Goal: Transaction & Acquisition: Subscribe to service/newsletter

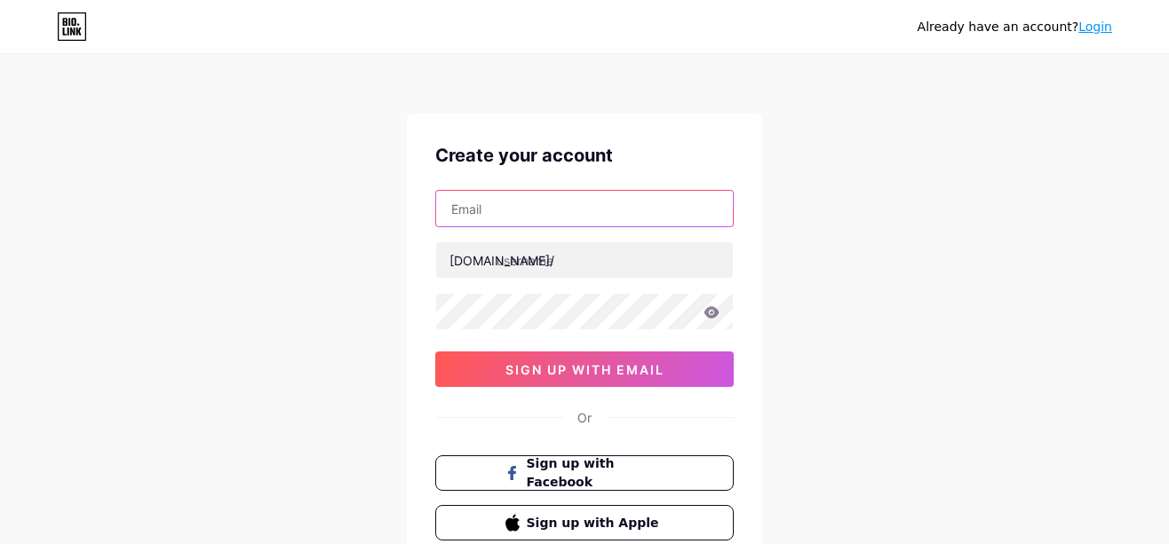
click at [505, 222] on input "text" at bounding box center [584, 209] width 297 height 36
type input "[EMAIL_ADDRESS][DOMAIN_NAME]"
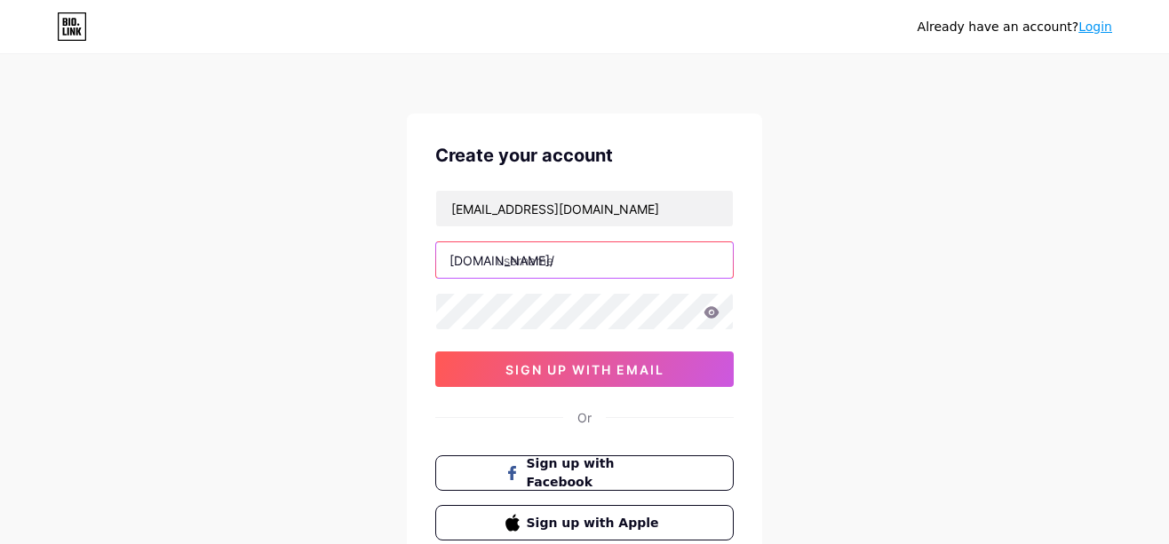
click at [560, 263] on input "text" at bounding box center [584, 260] width 297 height 36
click at [653, 273] on input "bandar919" at bounding box center [584, 260] width 297 height 36
type input "bandar919"
click at [911, 264] on div "Already have an account? Login Create your account [EMAIL_ADDRESS][DOMAIN_NAME]…" at bounding box center [584, 339] width 1169 height 679
click at [995, 291] on div "Already have an account? Login Create your account [EMAIL_ADDRESS][DOMAIN_NAME]…" at bounding box center [584, 339] width 1169 height 679
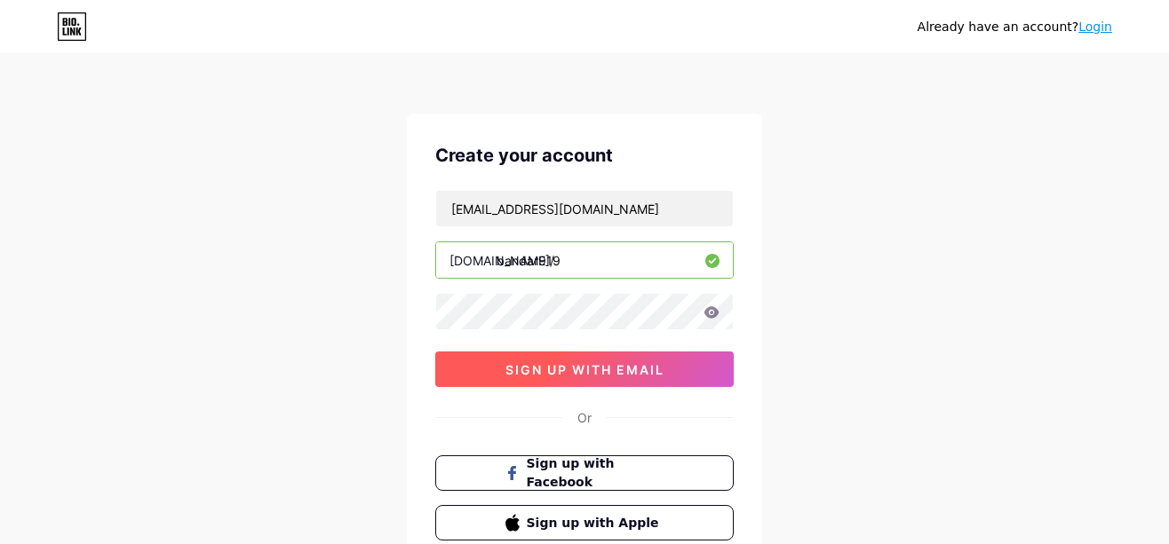
click at [597, 363] on span "sign up with email" at bounding box center [584, 369] width 159 height 15
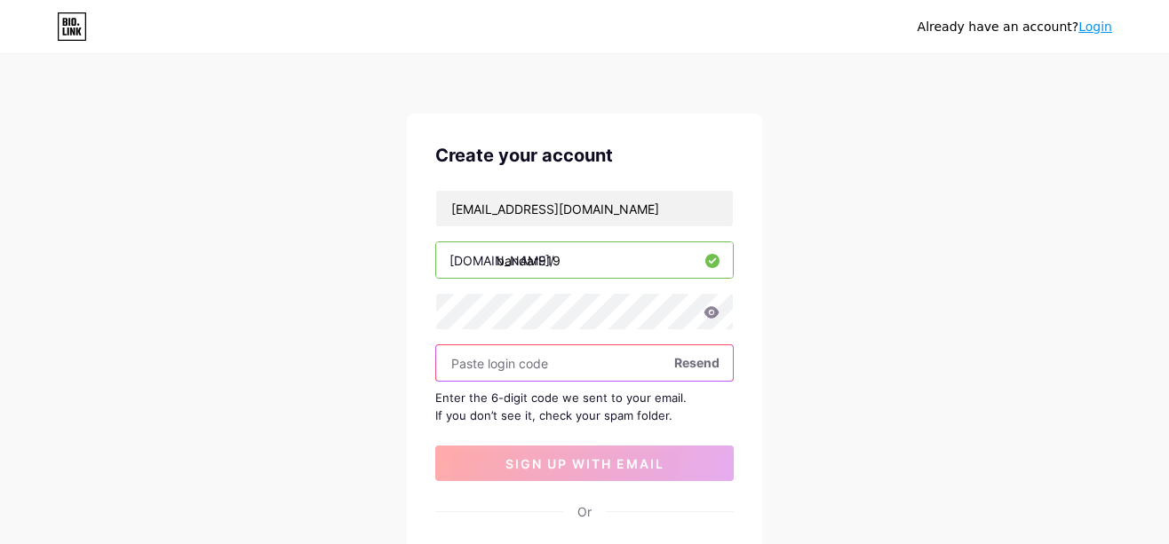
paste input "173376"
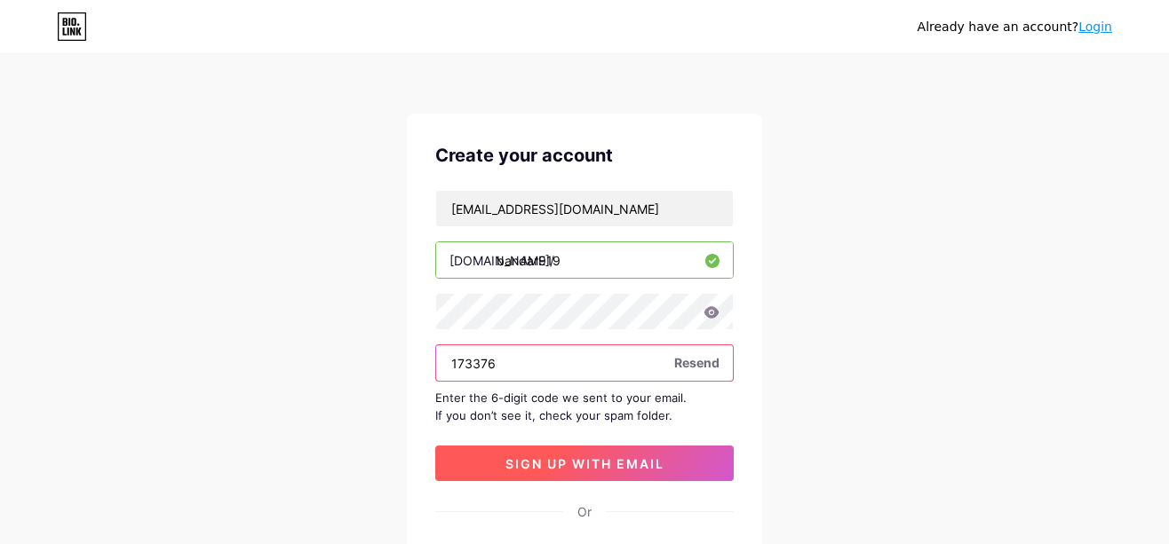
type input "173376"
click at [619, 461] on span "sign up with email" at bounding box center [584, 463] width 159 height 15
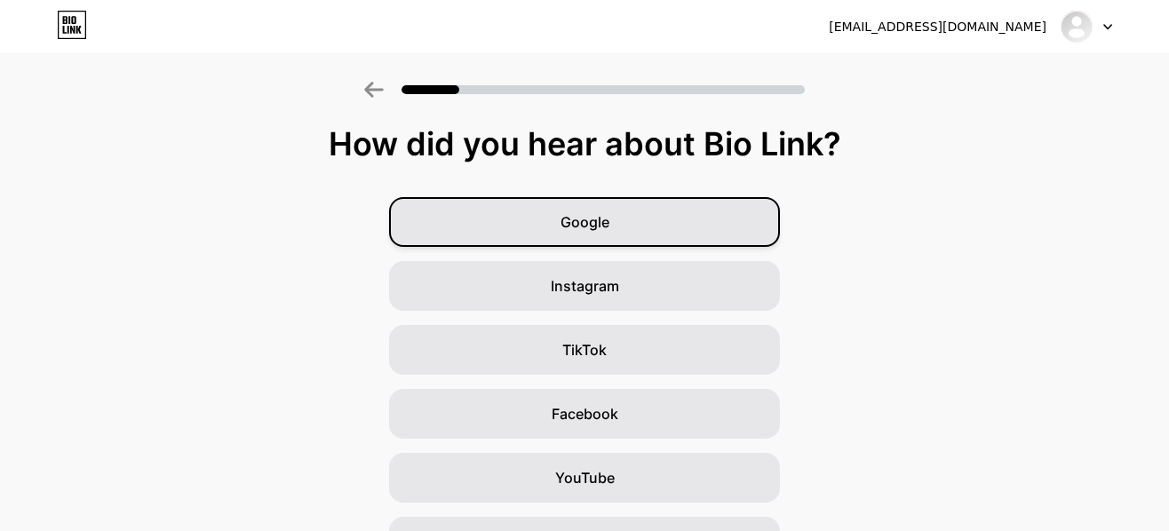
click at [620, 227] on div "Google" at bounding box center [584, 222] width 391 height 50
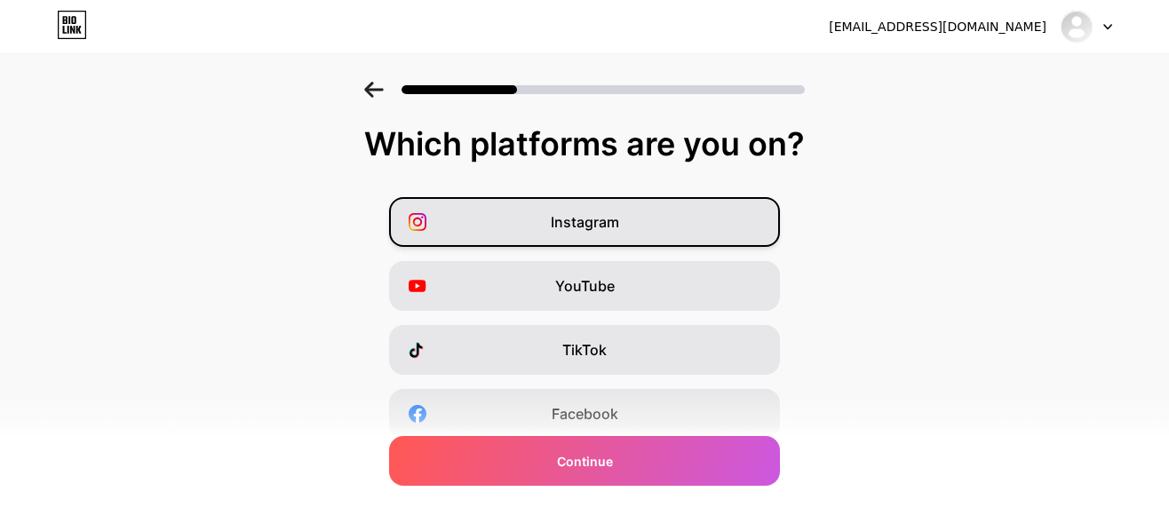
click at [600, 230] on span "Instagram" at bounding box center [585, 221] width 68 height 21
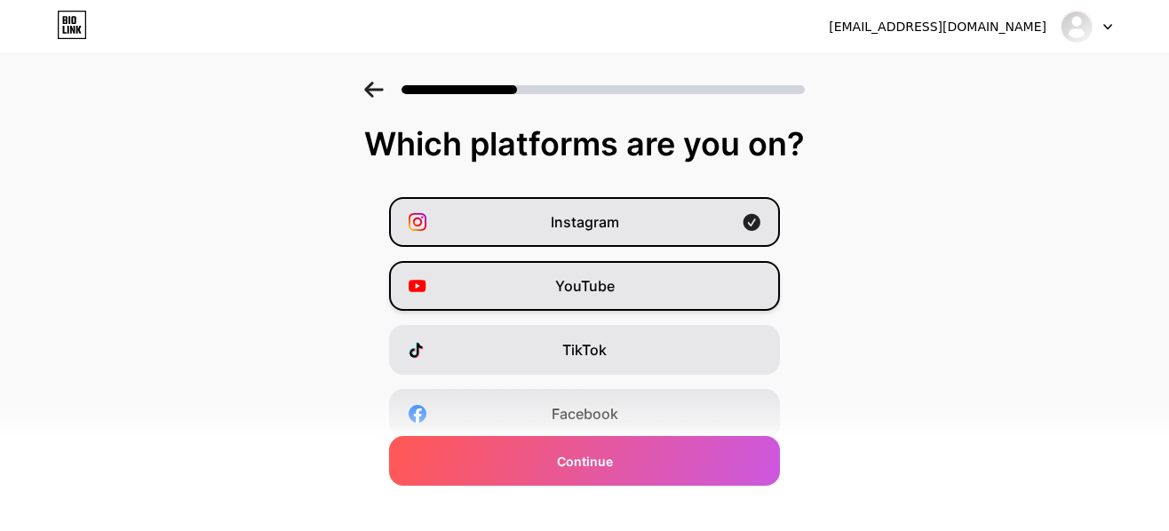
click at [590, 288] on span "YouTube" at bounding box center [584, 285] width 59 height 21
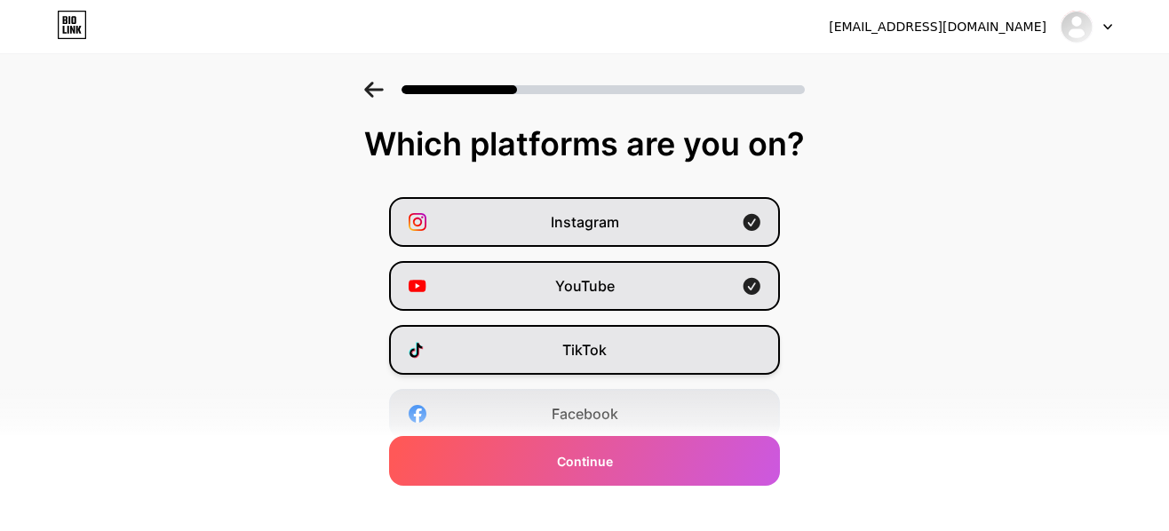
click at [605, 328] on div "TikTok" at bounding box center [584, 350] width 391 height 50
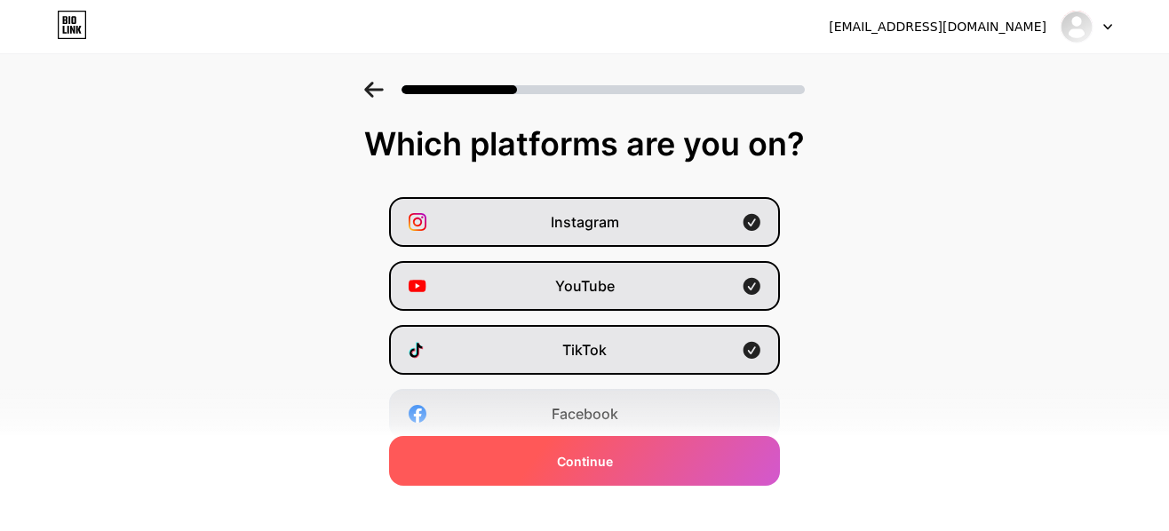
click at [652, 453] on div "Continue" at bounding box center [584, 461] width 391 height 50
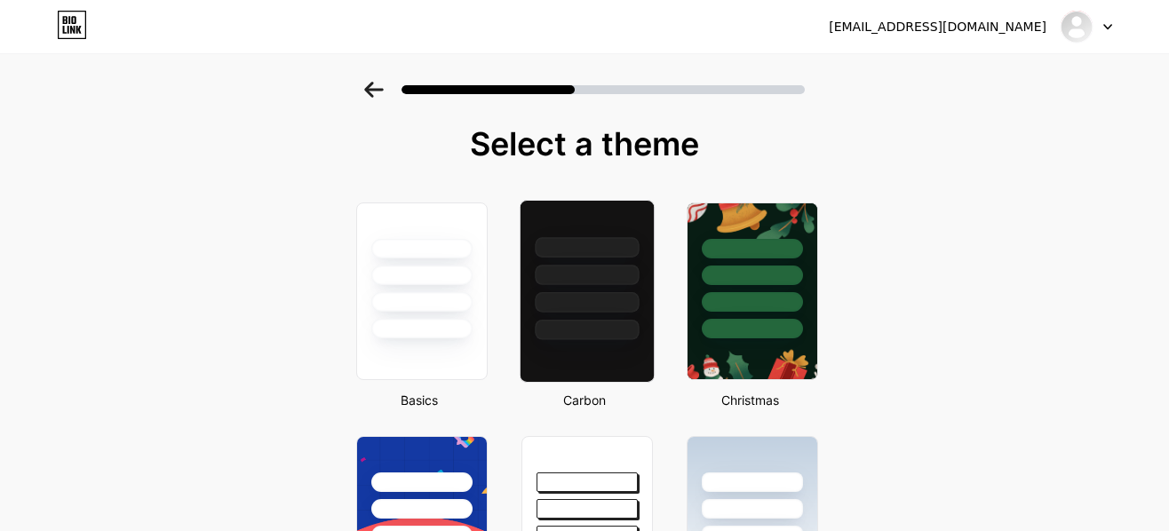
click at [632, 299] on div at bounding box center [587, 302] width 104 height 20
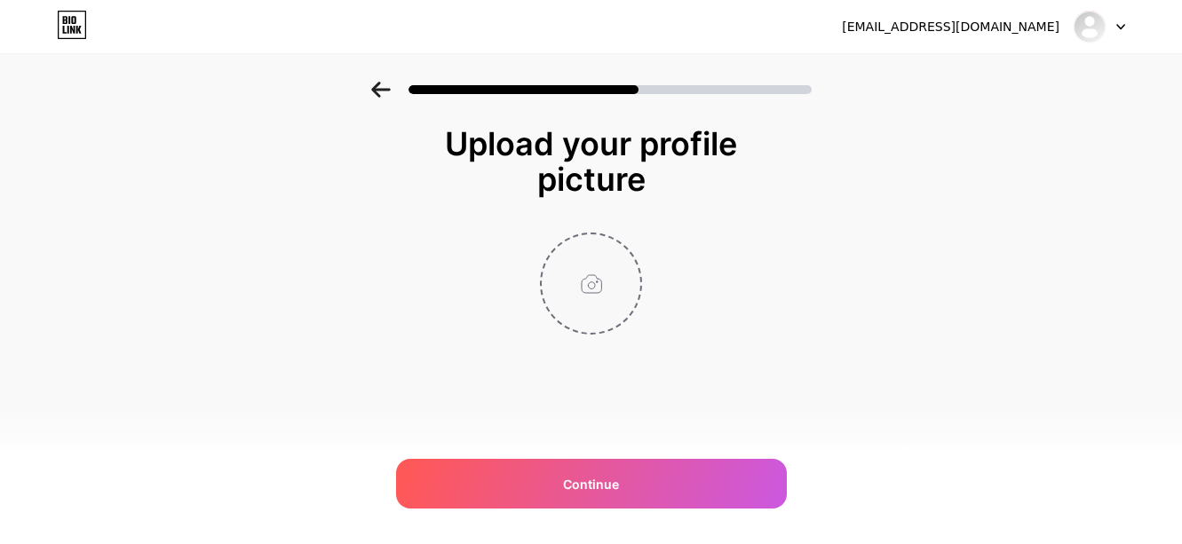
click at [597, 295] on input "file" at bounding box center [591, 283] width 99 height 99
type input "C:\fakepath\Untitled image(57).jpeg"
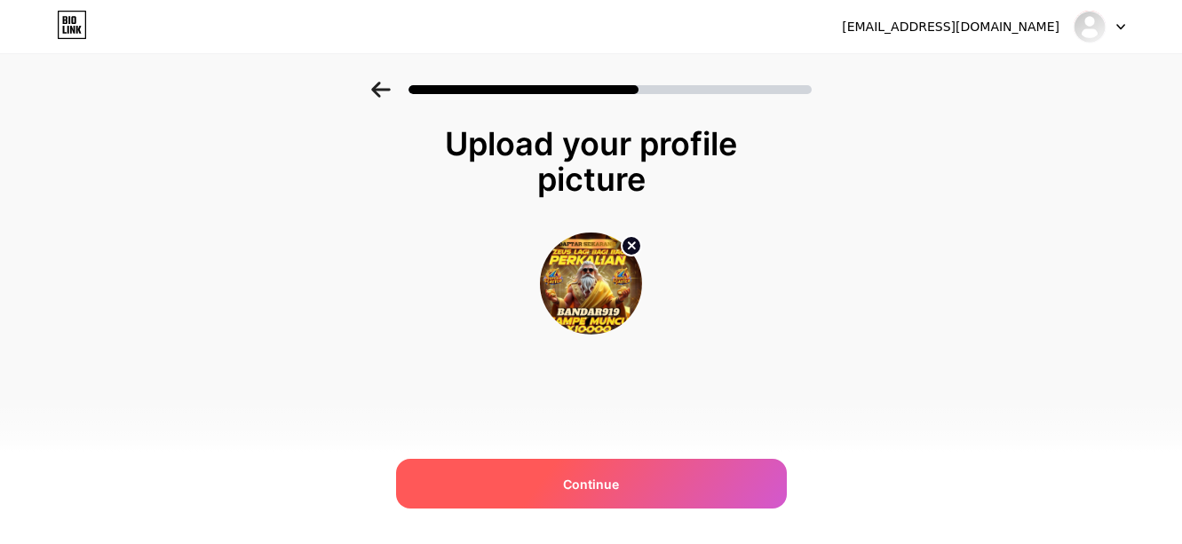
click at [627, 487] on div "Continue" at bounding box center [591, 484] width 391 height 50
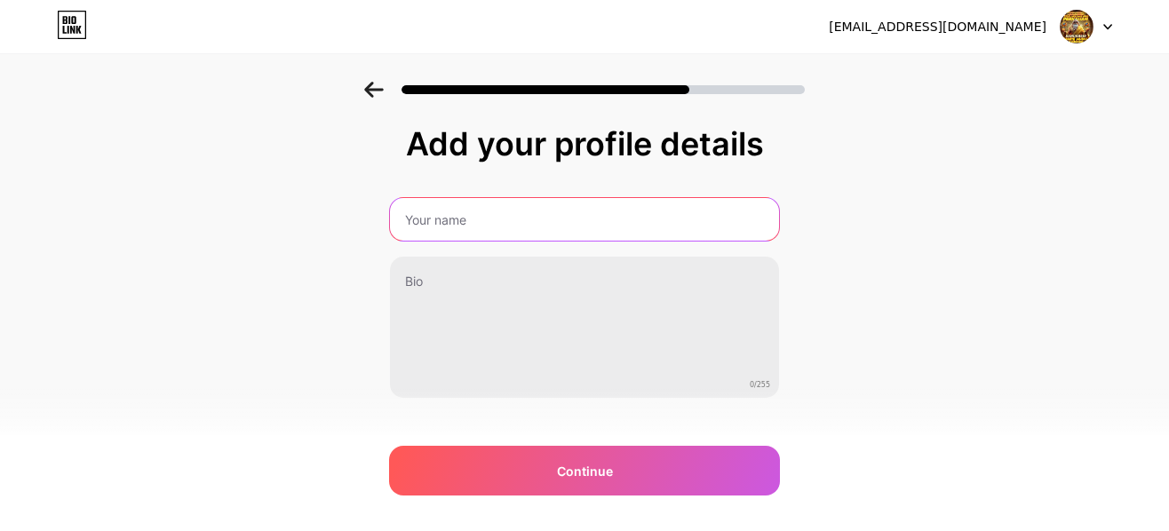
click at [534, 218] on input "text" at bounding box center [584, 219] width 389 height 43
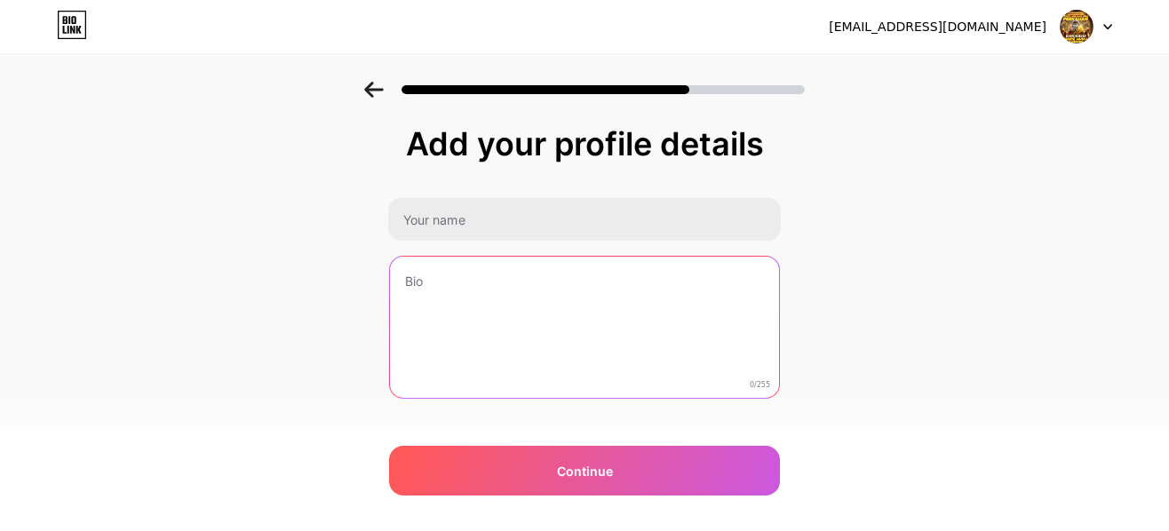
click at [666, 263] on textarea at bounding box center [584, 328] width 389 height 143
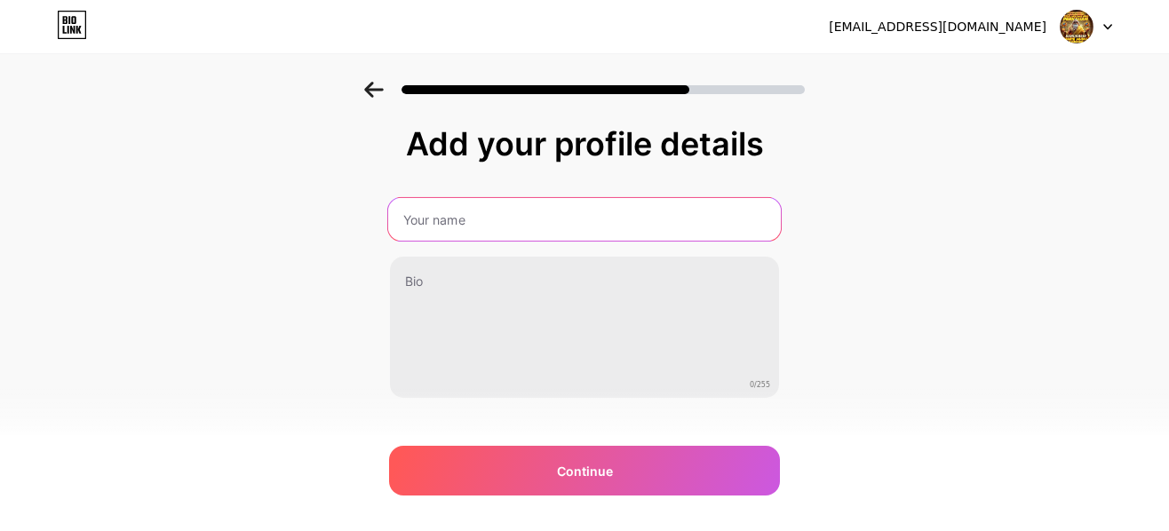
click at [529, 232] on input "text" at bounding box center [584, 219] width 392 height 43
click at [638, 234] on input "text" at bounding box center [584, 219] width 392 height 43
click at [629, 212] on input "text" at bounding box center [584, 219] width 392 height 43
type input "BANDAR919"
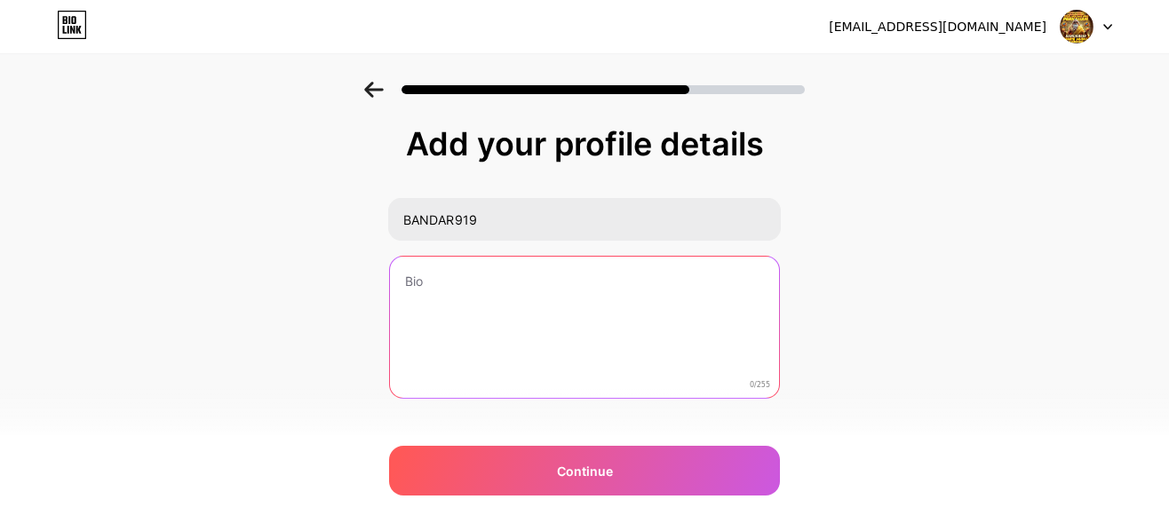
click at [456, 272] on textarea at bounding box center [584, 328] width 389 height 143
paste textarea "Bandar919 adalah situs permainan togel [PERSON_NAME] slot online terbaru yang m…"
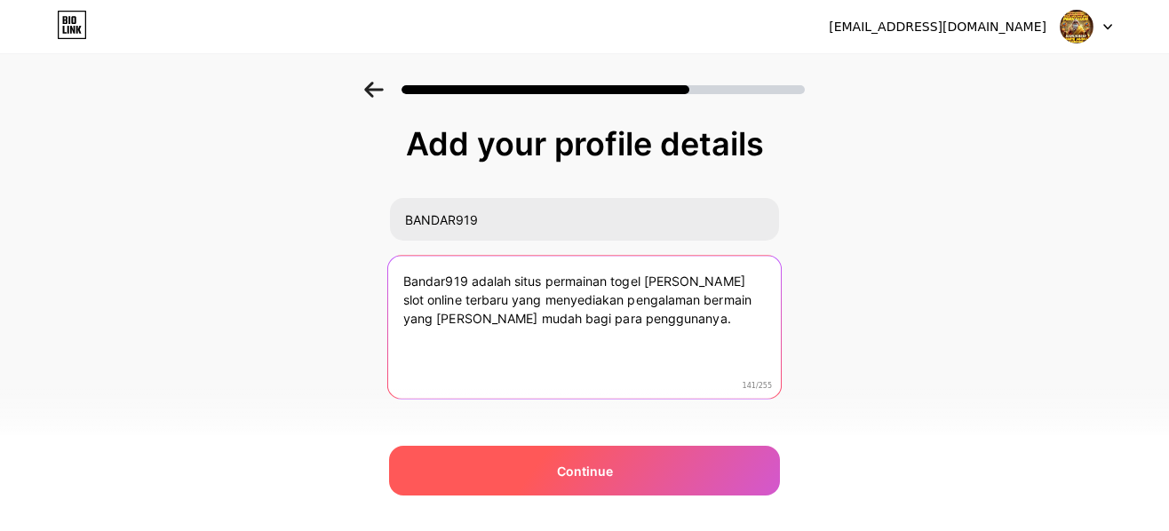
type textarea "Bandar919 adalah situs permainan togel [PERSON_NAME] slot online terbaru yang m…"
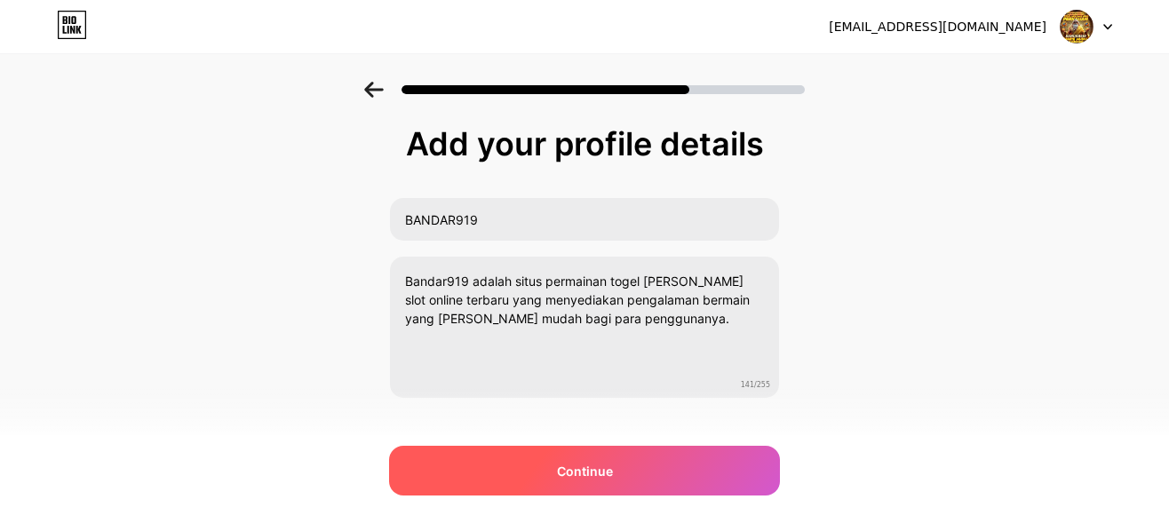
click at [639, 462] on div "Continue" at bounding box center [584, 471] width 391 height 50
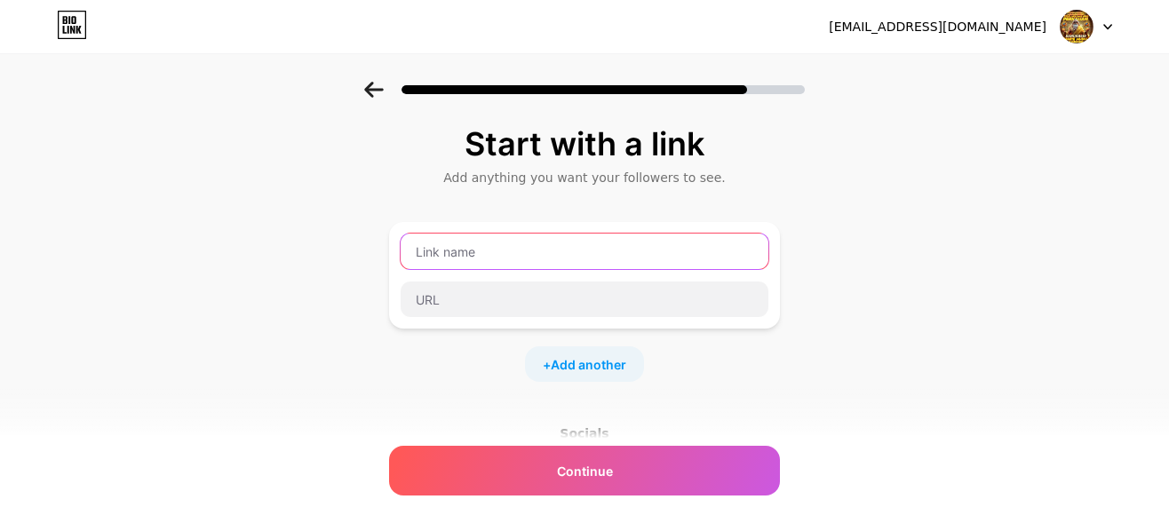
click at [490, 264] on input "text" at bounding box center [584, 252] width 368 height 36
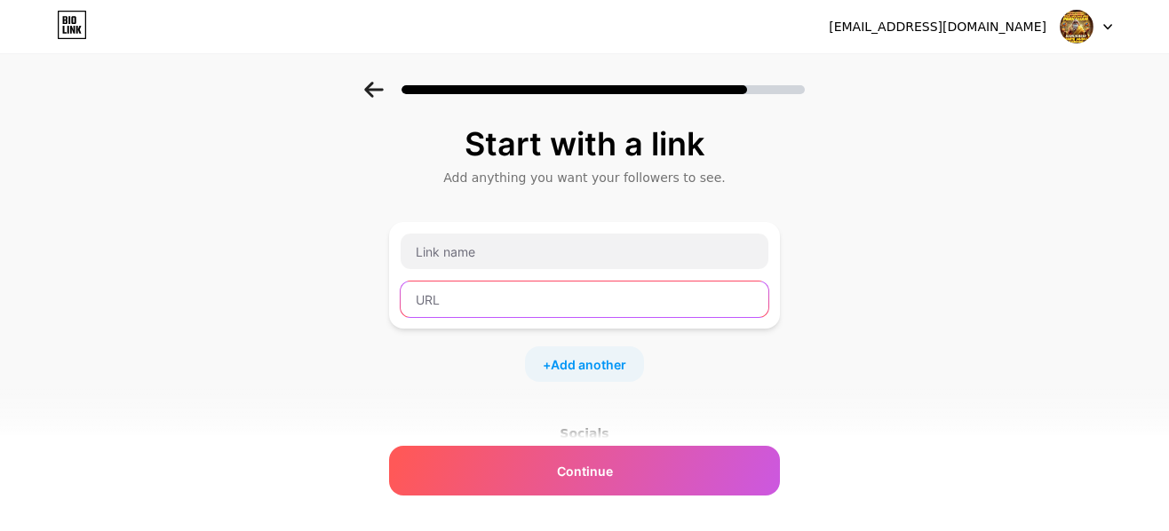
click at [463, 289] on input "text" at bounding box center [584, 299] width 368 height 36
paste input "[URL][DOMAIN_NAME]"
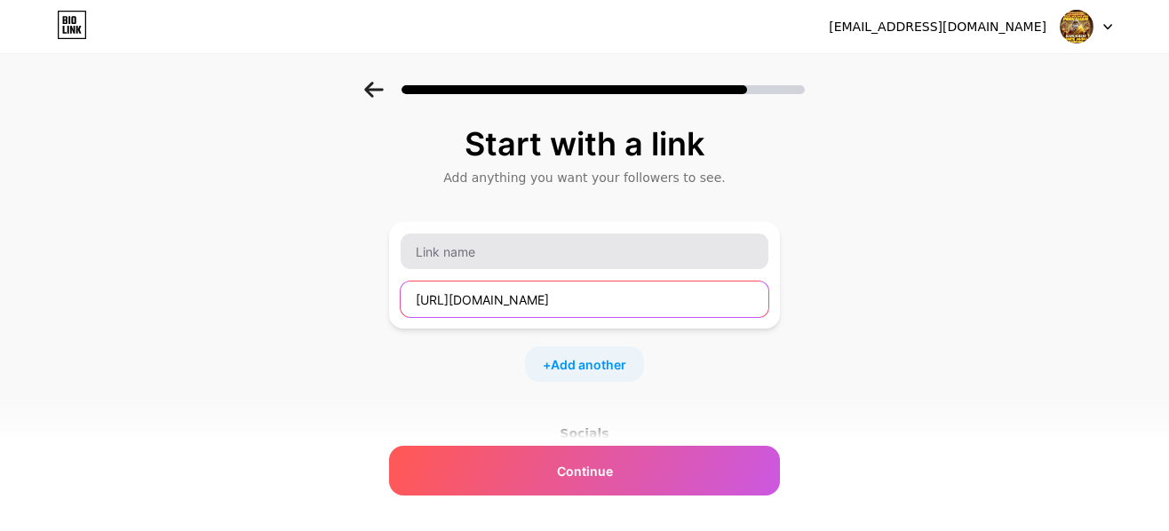
type input "[URL][DOMAIN_NAME]"
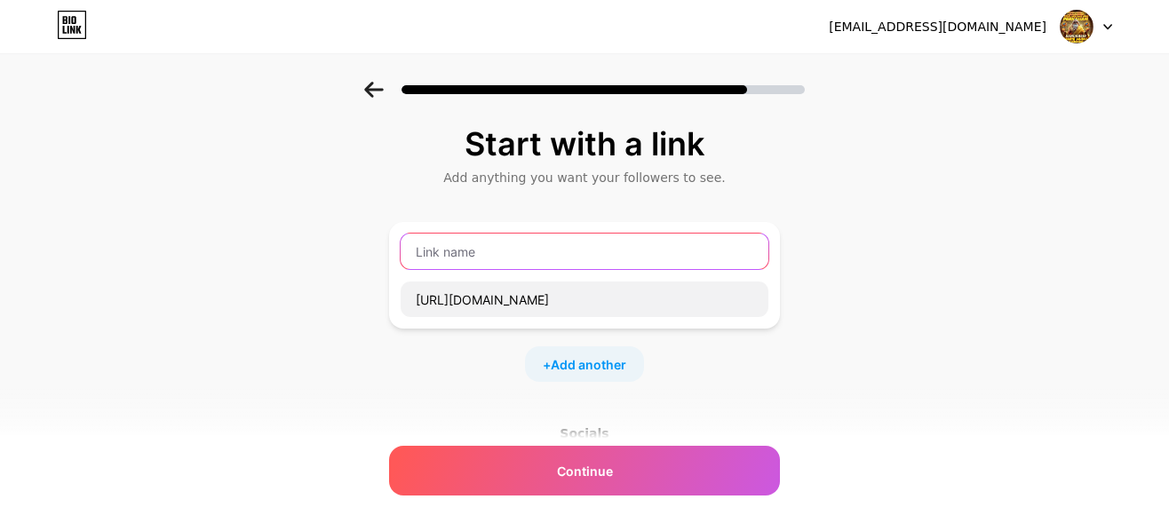
click at [478, 267] on input "text" at bounding box center [584, 252] width 368 height 36
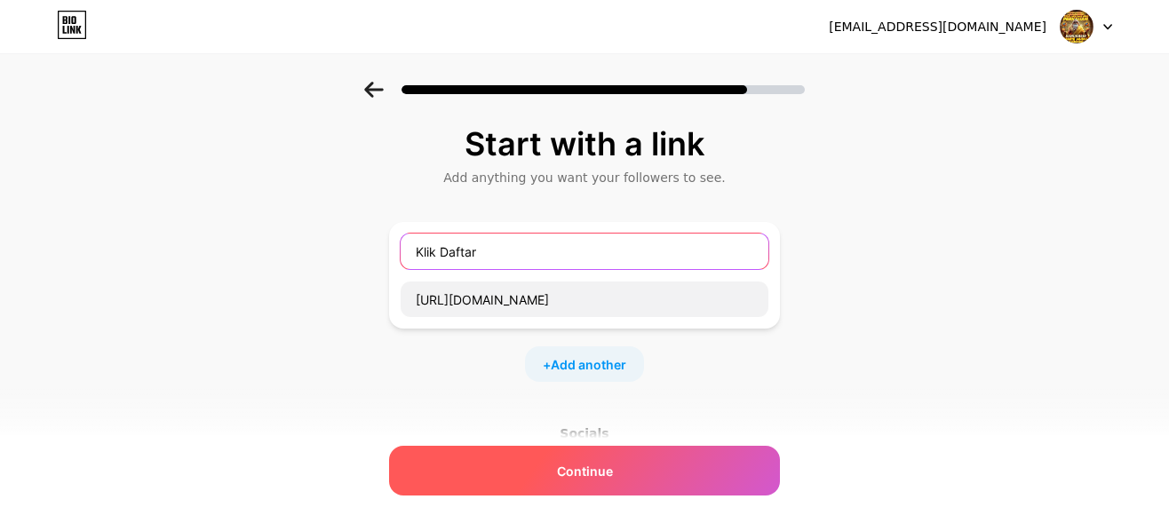
type input "Klik Daftar"
click at [600, 459] on div "Continue" at bounding box center [584, 471] width 391 height 50
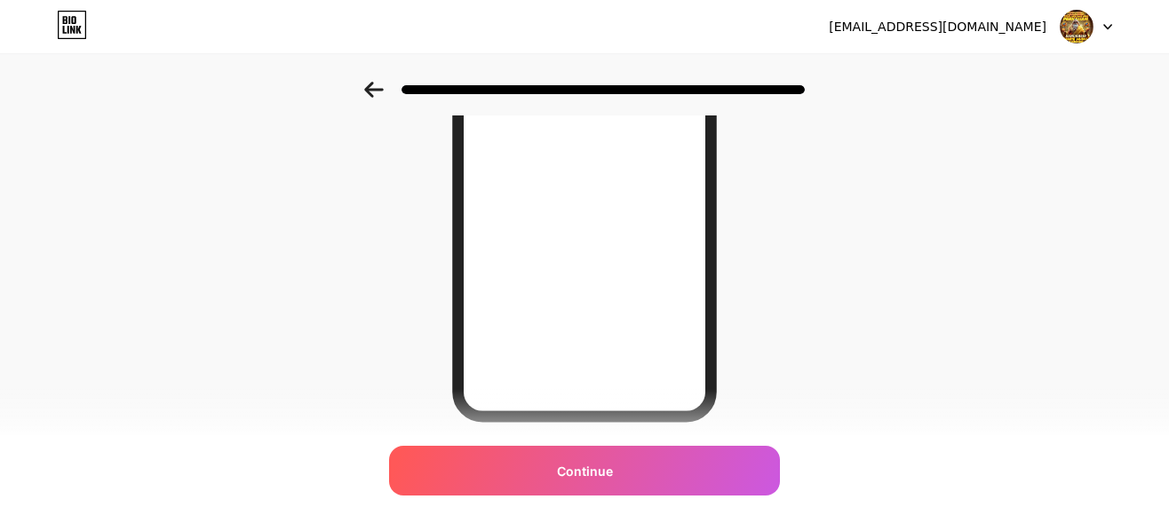
scroll to position [361, 0]
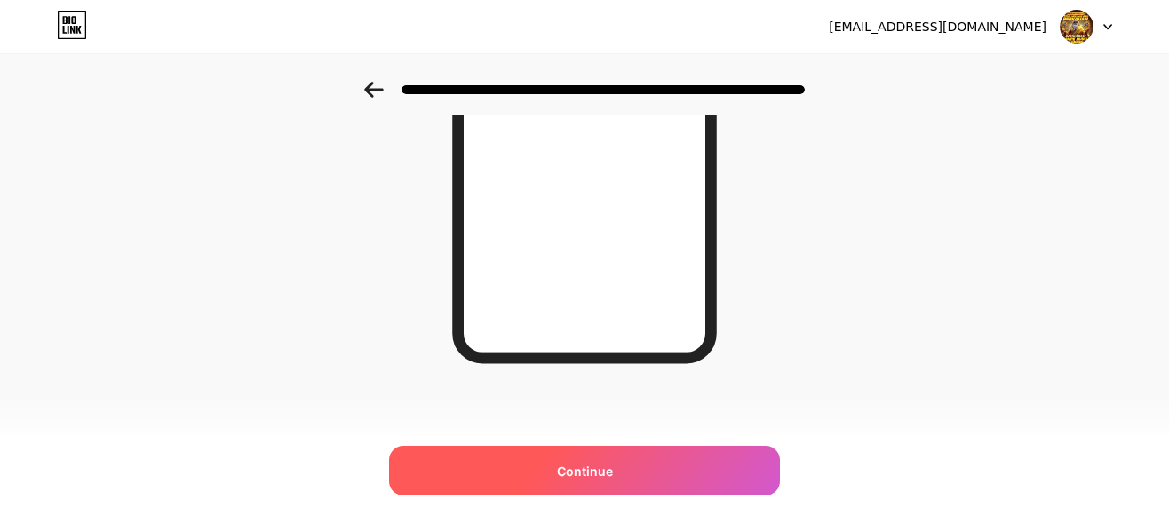
click at [576, 462] on span "Continue" at bounding box center [585, 471] width 56 height 19
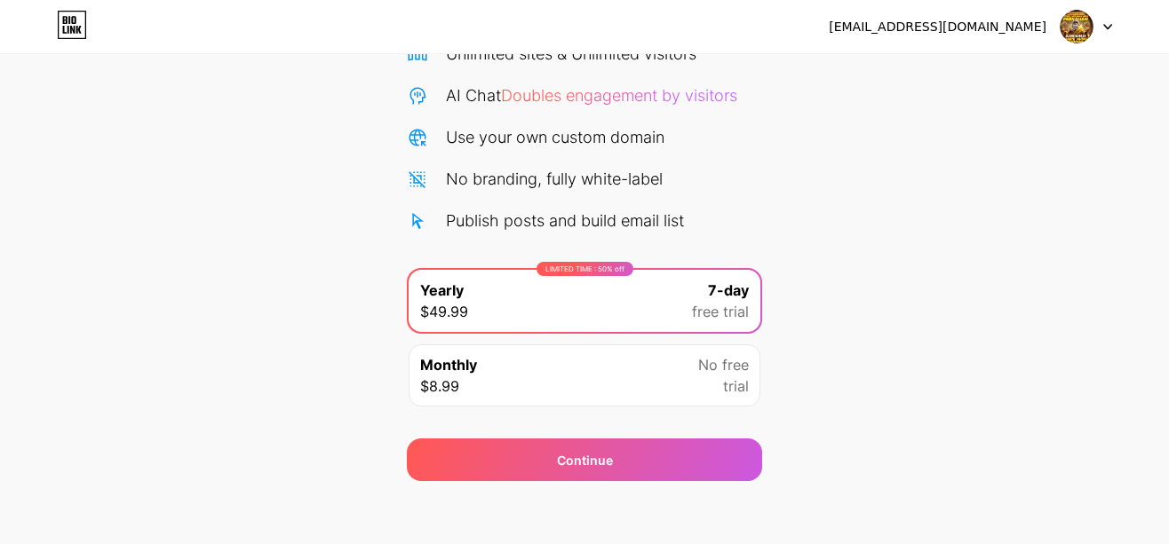
scroll to position [170, 0]
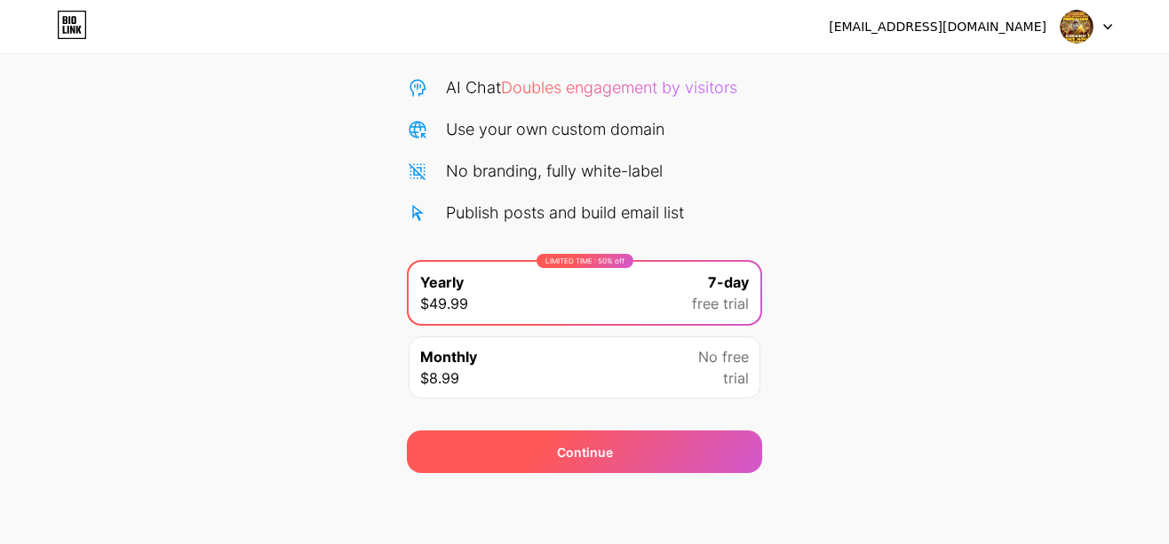
click at [593, 440] on div "Continue" at bounding box center [584, 452] width 355 height 43
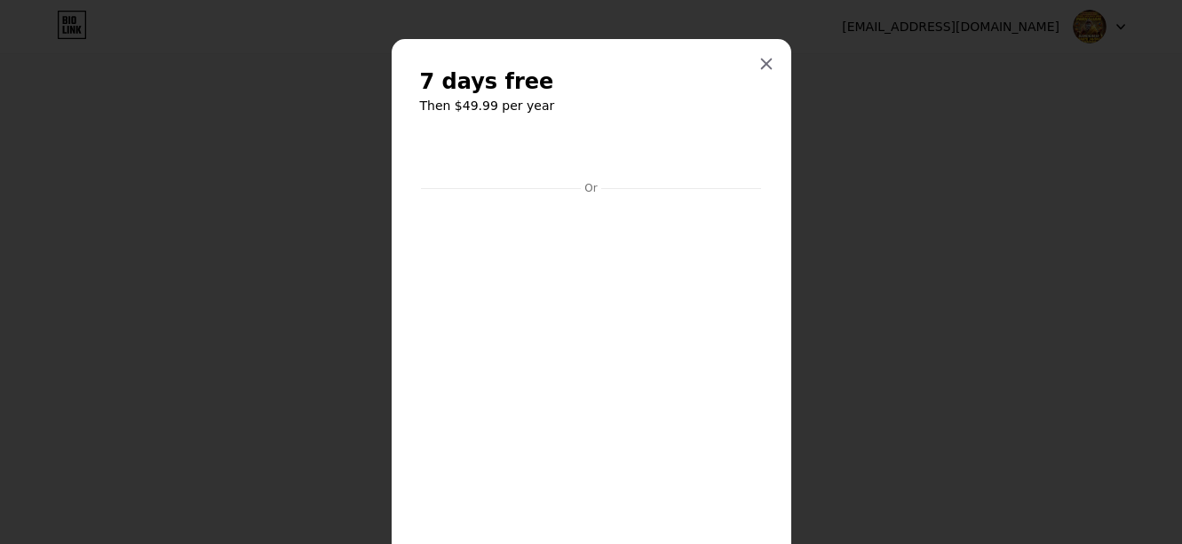
click at [768, 49] on div "7 days free Then $49.99 per year Or Start trial" at bounding box center [592, 358] width 400 height 638
click at [769, 51] on div "7 days free Then $49.99 per year Or Start trial" at bounding box center [592, 358] width 400 height 638
click at [766, 56] on div at bounding box center [766, 64] width 32 height 32
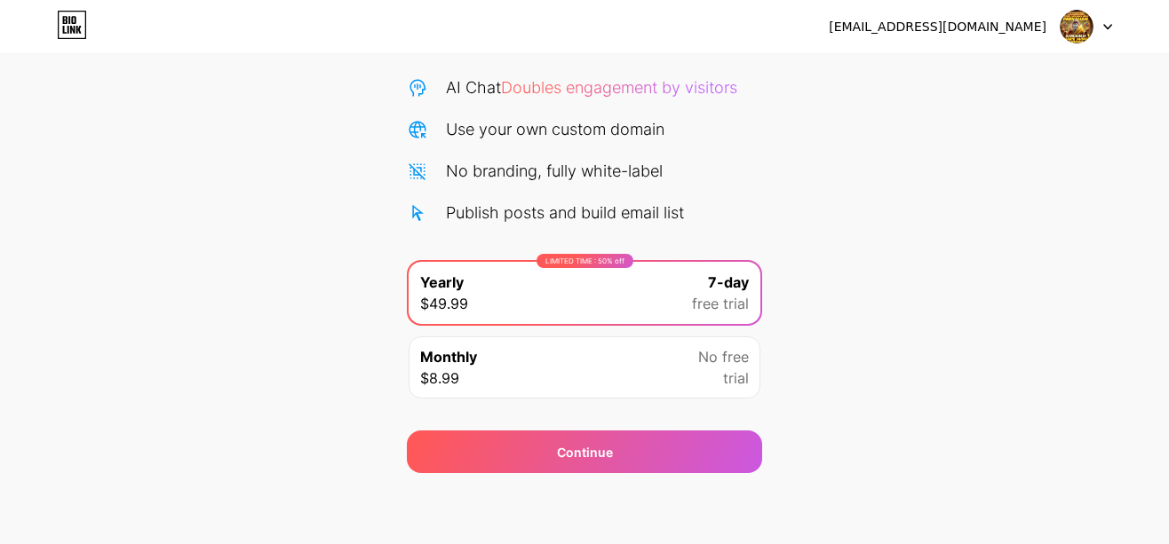
click at [522, 381] on div "Monthly $8.99 No free trial" at bounding box center [584, 368] width 352 height 62
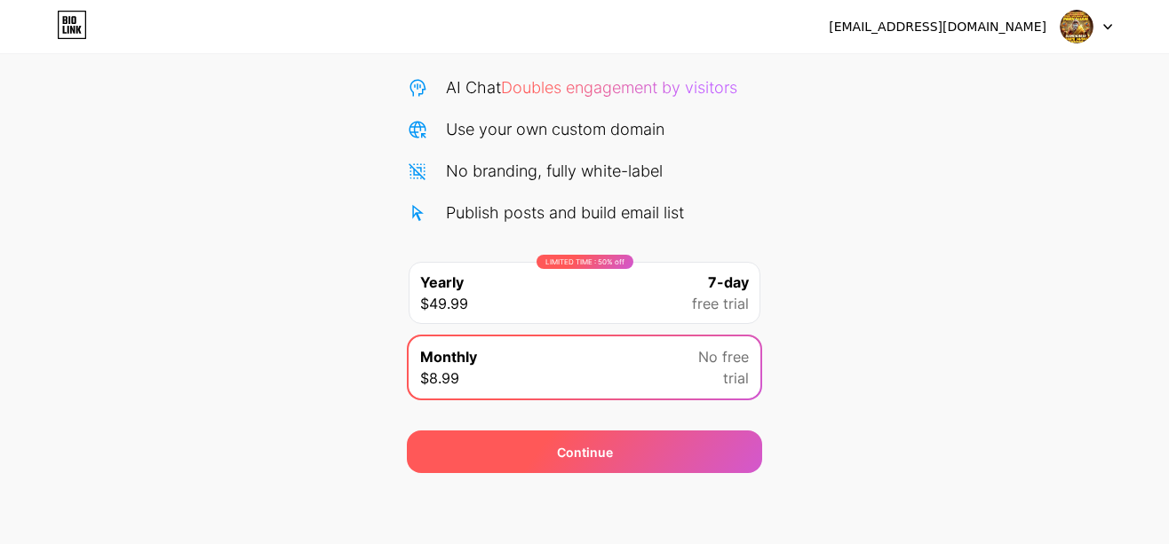
click at [616, 450] on div "Continue" at bounding box center [584, 452] width 355 height 43
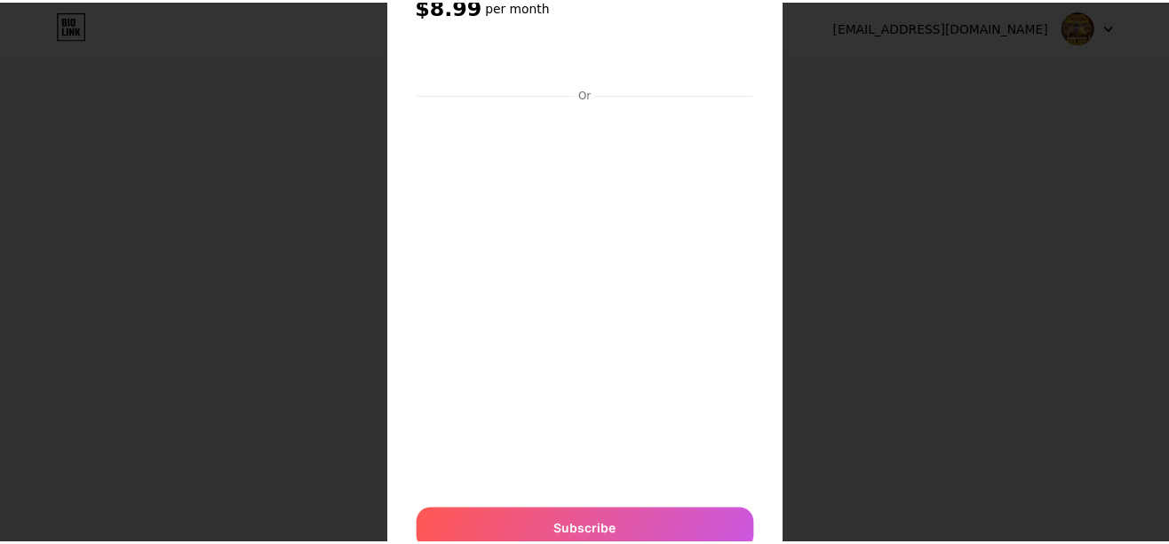
scroll to position [0, 0]
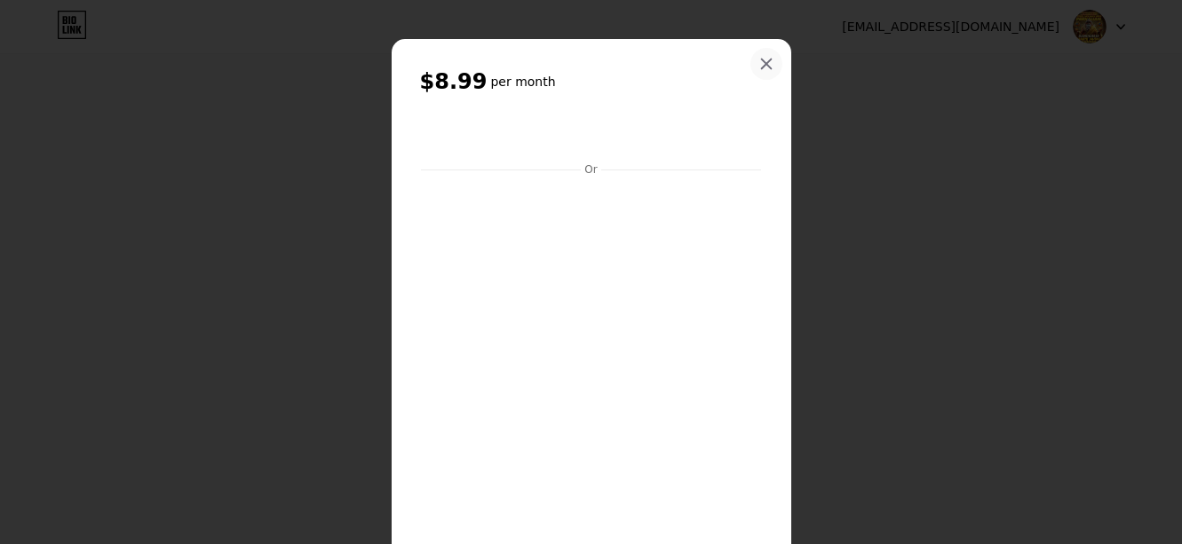
click at [764, 65] on icon at bounding box center [766, 64] width 14 height 14
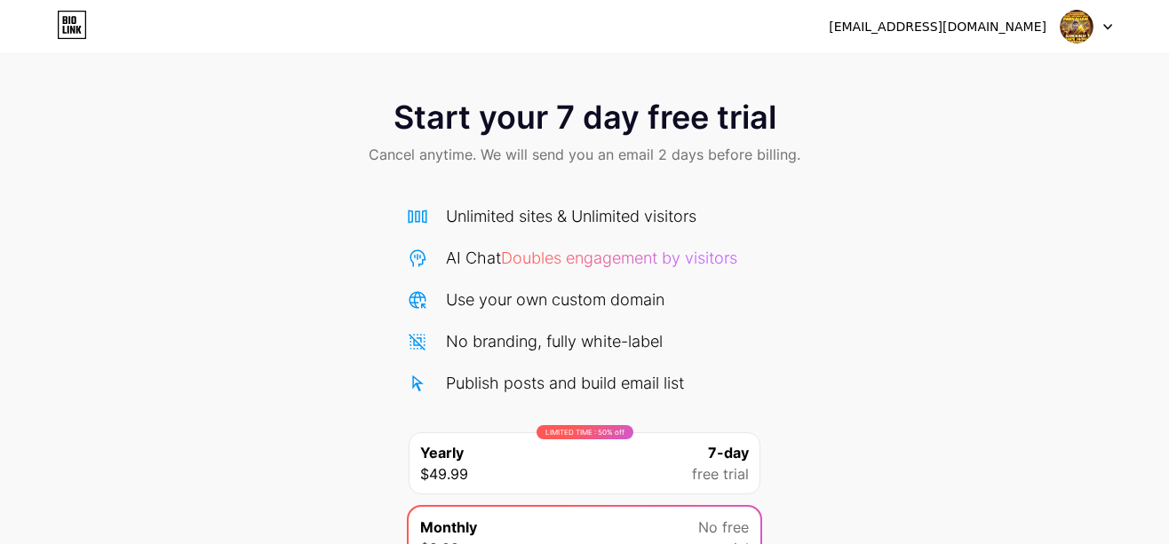
click at [74, 22] on icon at bounding box center [72, 25] width 30 height 28
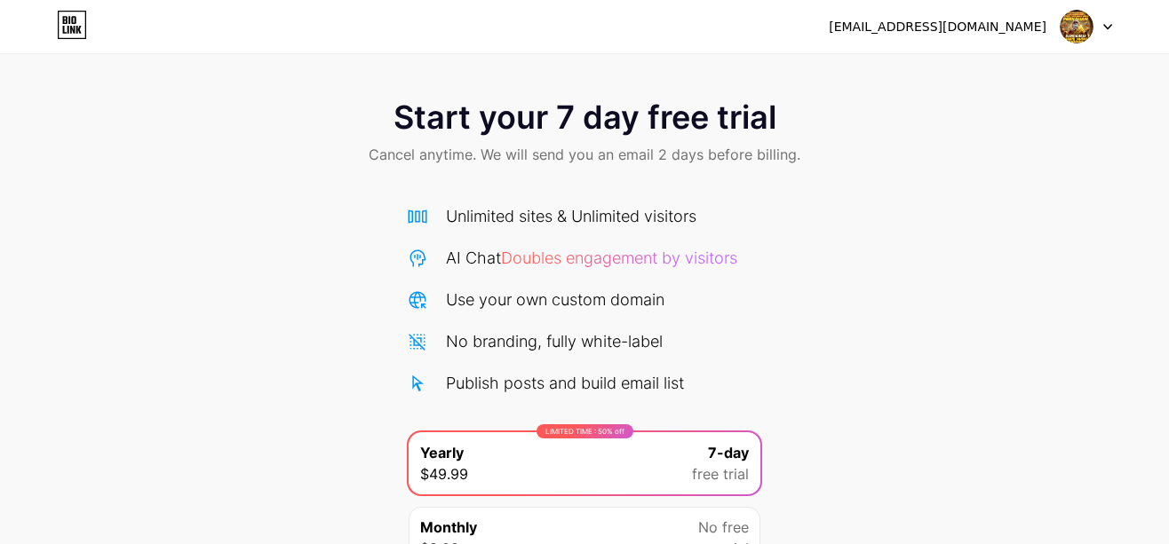
click at [1071, 28] on img at bounding box center [1076, 27] width 34 height 34
click at [967, 33] on div "[EMAIL_ADDRESS][DOMAIN_NAME]" at bounding box center [937, 27] width 218 height 19
click at [60, 8] on div "[EMAIL_ADDRESS][DOMAIN_NAME] Logout" at bounding box center [584, 26] width 1169 height 53
click at [65, 20] on icon at bounding box center [65, 20] width 4 height 8
click at [68, 20] on icon at bounding box center [72, 25] width 30 height 28
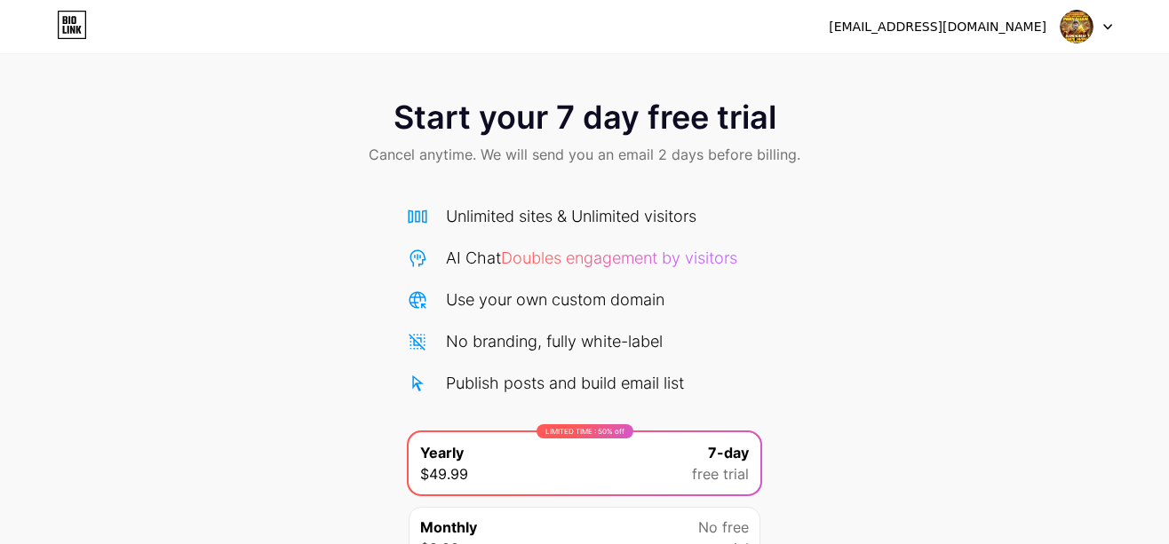
click at [68, 20] on icon at bounding box center [72, 25] width 30 height 28
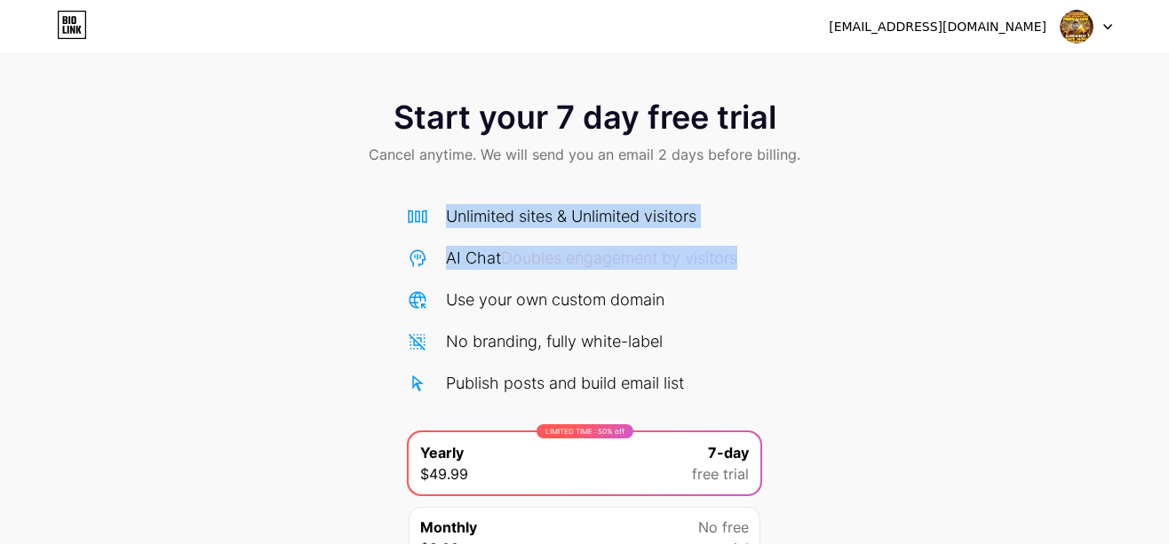
drag, startPoint x: 834, startPoint y: 248, endPoint x: 836, endPoint y: 269, distance: 21.4
click at [836, 269] on div "Start your 7 day free trial Cancel anytime. We will send you an email 2 days be…" at bounding box center [584, 363] width 1169 height 562
click at [897, 196] on div "Start your 7 day free trial Cancel anytime. We will send you an email 2 days be…" at bounding box center [584, 363] width 1169 height 562
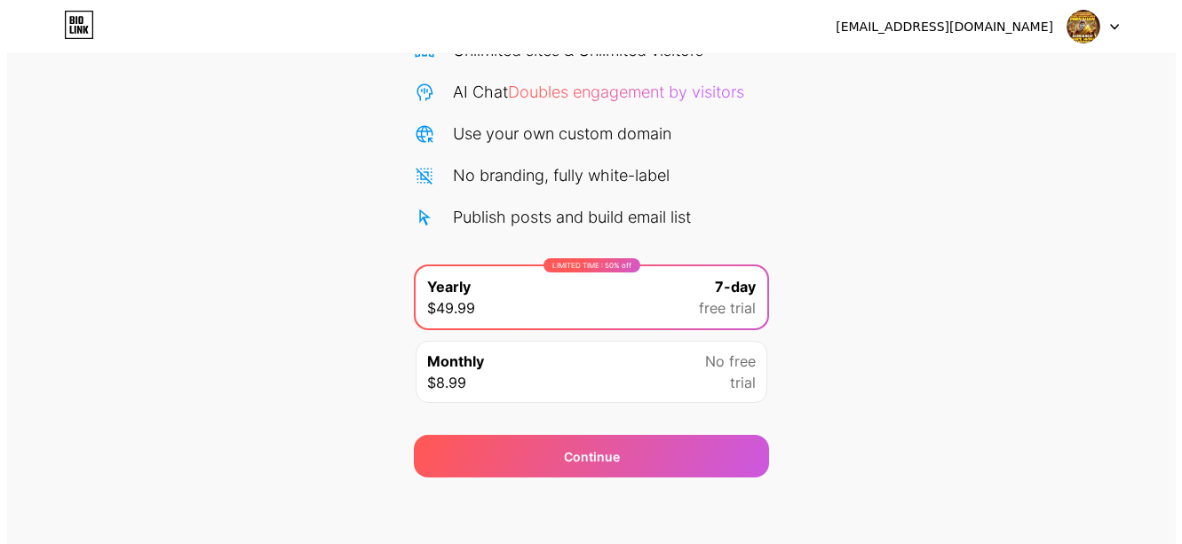
scroll to position [170, 0]
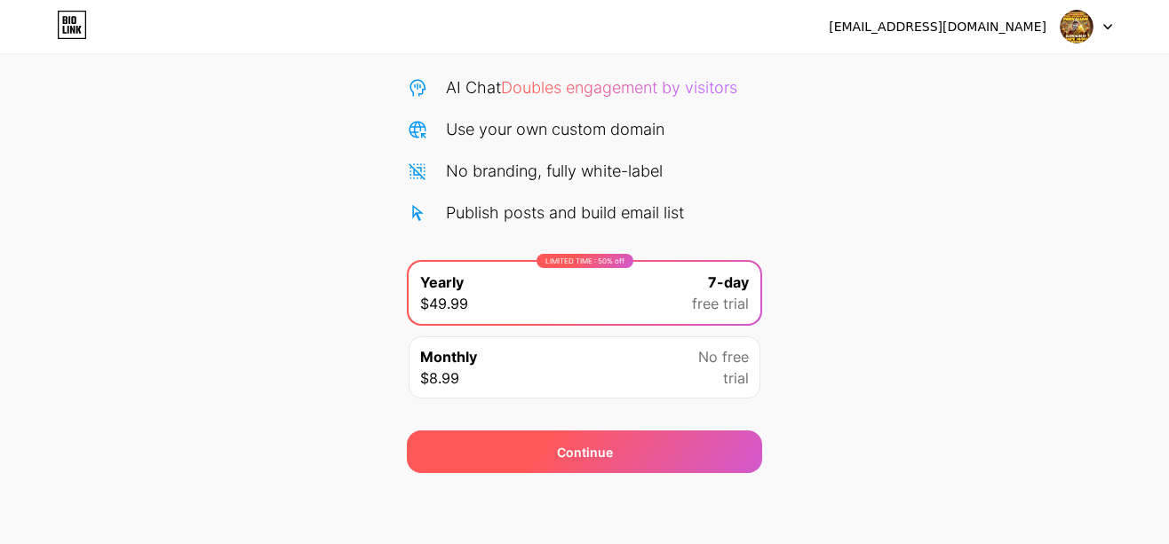
click at [541, 455] on div "Continue" at bounding box center [584, 452] width 355 height 43
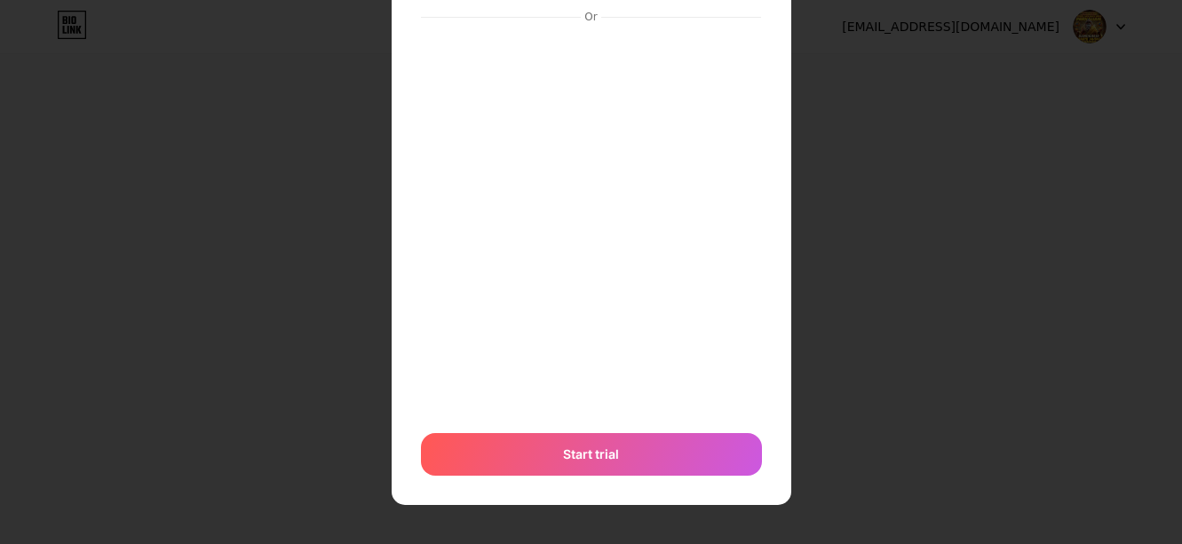
click at [573, 442] on div "Start trial" at bounding box center [591, 454] width 341 height 43
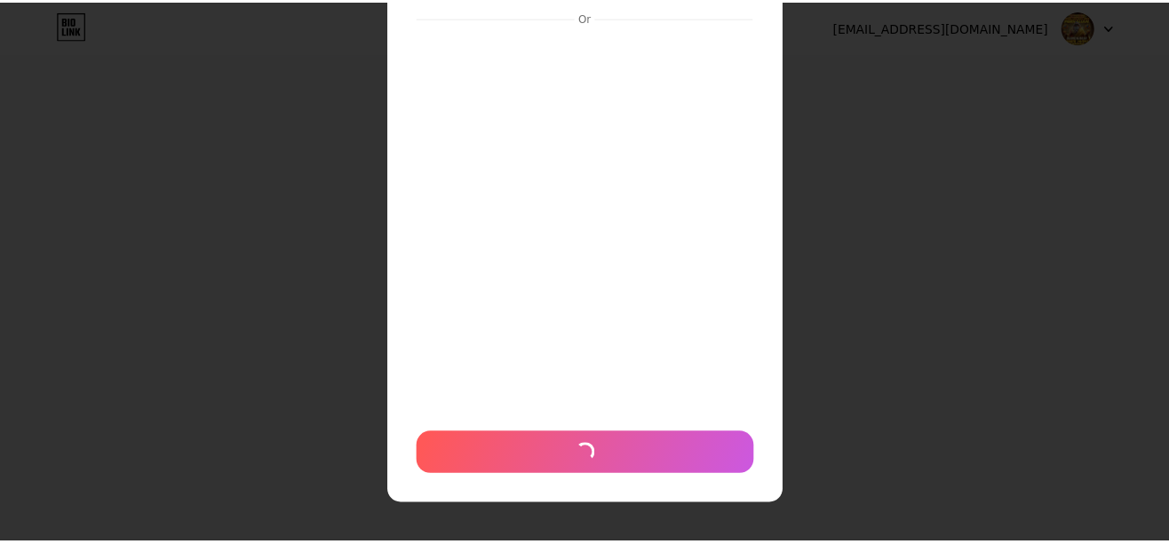
scroll to position [193, 0]
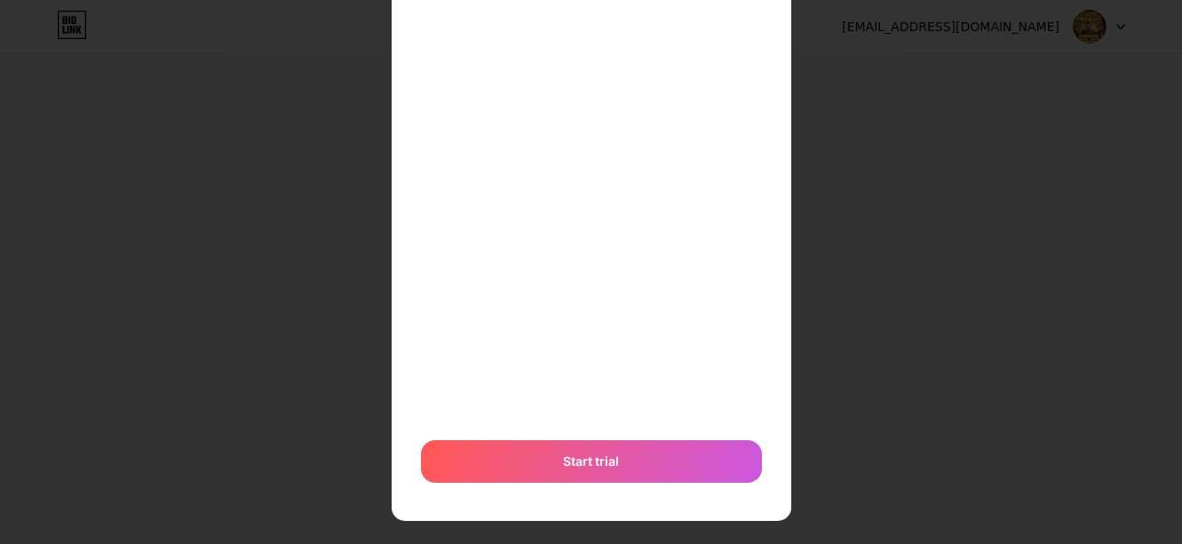
click at [687, 439] on div "Or Start trial" at bounding box center [591, 216] width 343 height 553
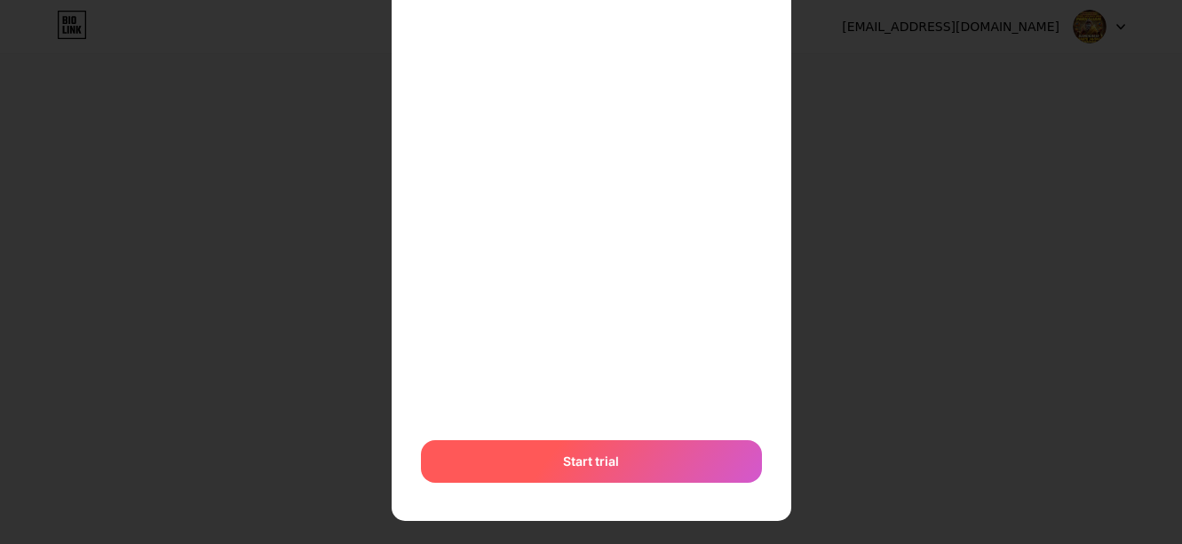
click at [682, 452] on div "Start trial" at bounding box center [591, 461] width 341 height 43
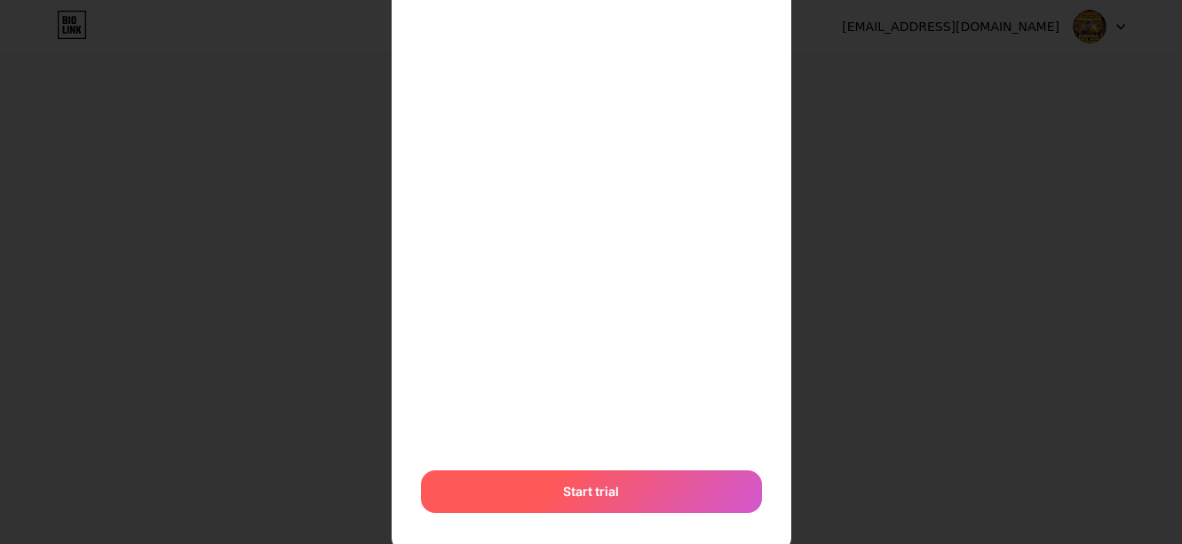
click at [680, 473] on div "Start trial" at bounding box center [591, 492] width 341 height 43
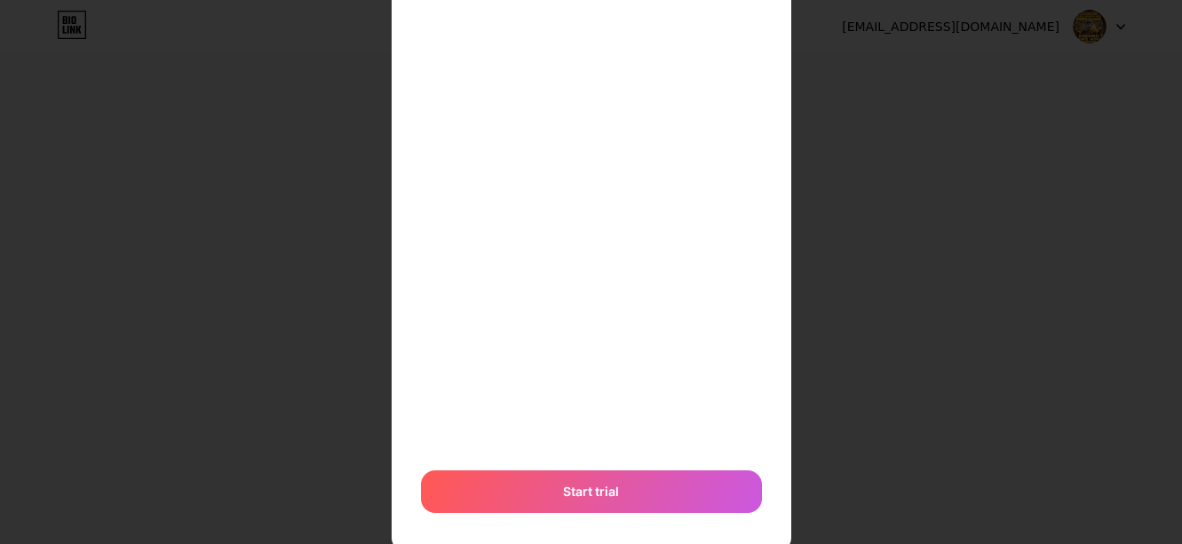
click at [887, 263] on div at bounding box center [591, 79] width 1182 height 544
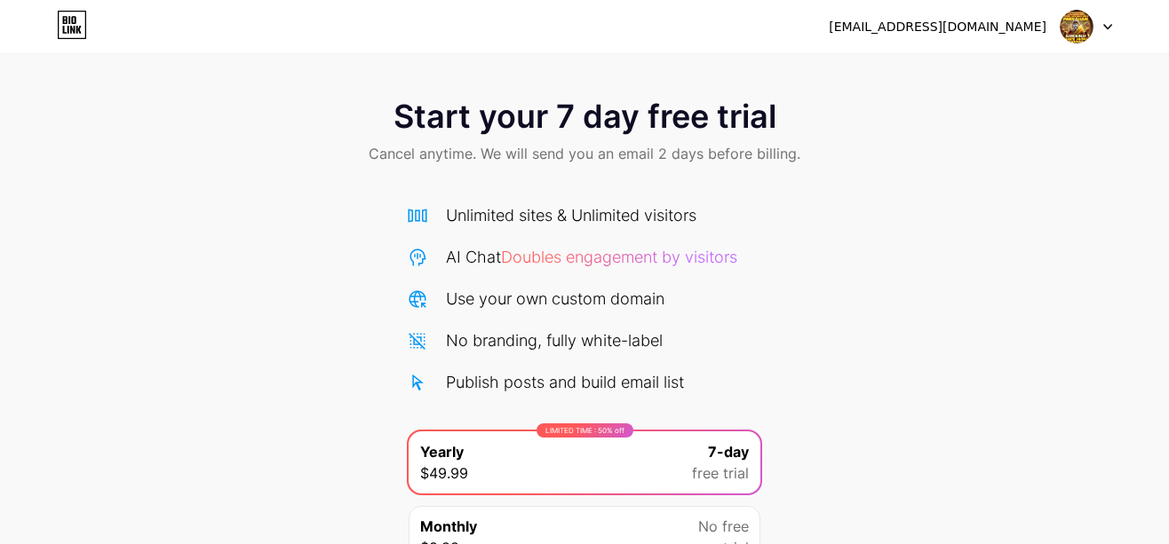
scroll to position [0, 0]
